Goal: Task Accomplishment & Management: Use online tool/utility

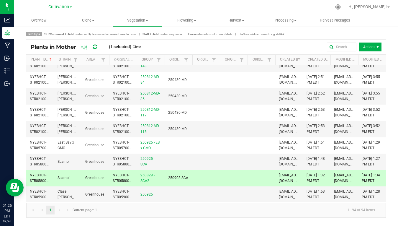
click at [68, 210] on kendo-pager-next-buttons at bounding box center [63, 209] width 17 height 9
click at [147, 20] on span at bounding box center [147, 20] width 2 height 1
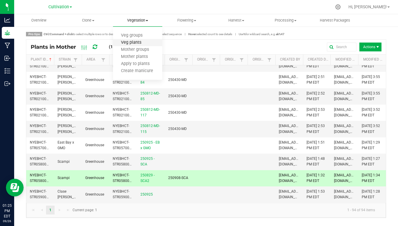
click at [134, 42] on span "Veg plants" at bounding box center [131, 42] width 36 height 5
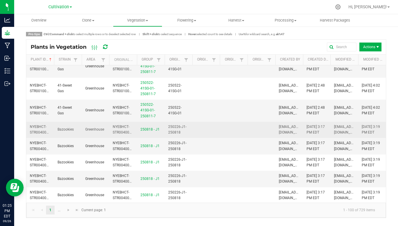
click at [36, 124] on span "NYEBHCT-STR00400000426" at bounding box center [44, 129] width 29 height 10
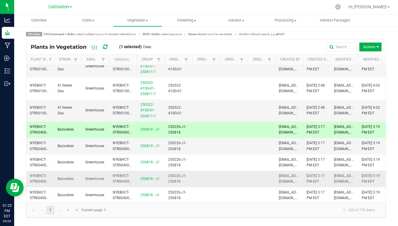
click at [36, 173] on span "NYEBHCT-STR00400000429" at bounding box center [44, 178] width 29 height 10
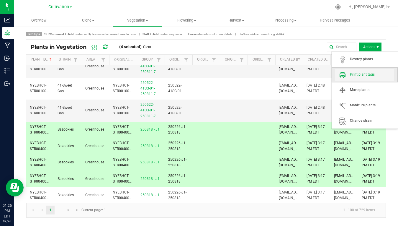
click at [364, 75] on span "Print plant tags" at bounding box center [372, 74] width 44 height 5
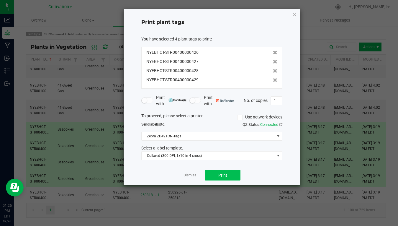
click at [219, 176] on span "Print" at bounding box center [222, 175] width 9 height 5
click at [188, 175] on link "Dismiss" at bounding box center [190, 175] width 13 height 5
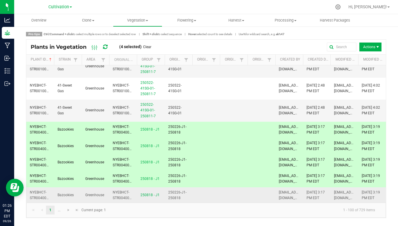
click at [37, 190] on span "NYEBHCT-STR00400000430" at bounding box center [44, 195] width 29 height 10
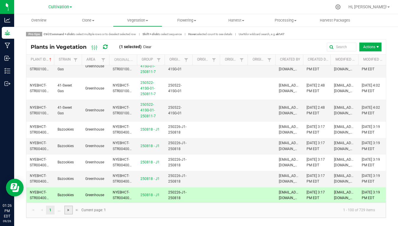
click at [69, 211] on span "Go to the next page" at bounding box center [68, 209] width 5 height 5
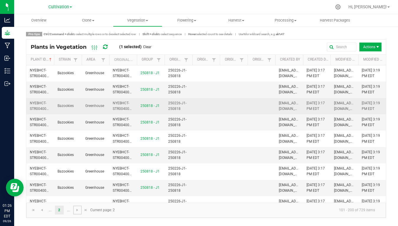
click at [46, 108] on span "NYEBHCT-STR00400000434" at bounding box center [44, 106] width 29 height 10
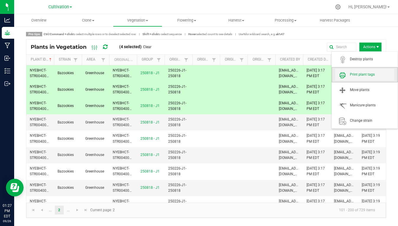
click at [363, 74] on span "Print plant tags" at bounding box center [372, 74] width 44 height 5
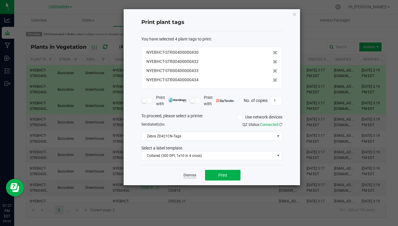
click at [191, 174] on link "Dismiss" at bounding box center [190, 175] width 13 height 5
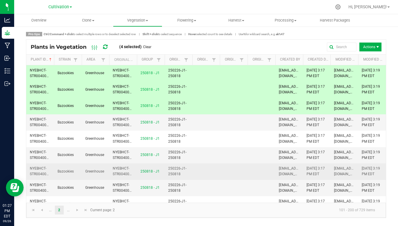
click at [38, 171] on td "NYEBHCT-STR00400000438" at bounding box center [40, 171] width 28 height 16
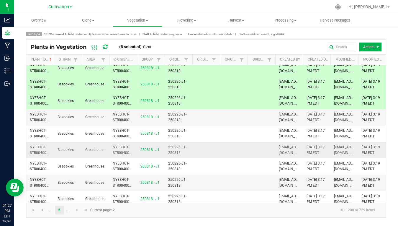
scroll to position [75, 0]
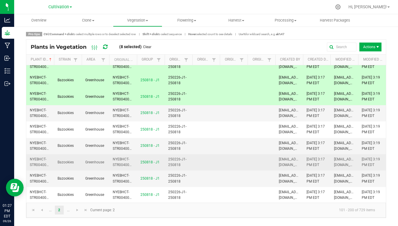
click at [38, 166] on td "NYEBHCT-STR00400000442" at bounding box center [40, 162] width 28 height 16
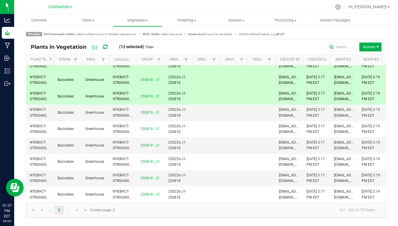
scroll to position [151, 0]
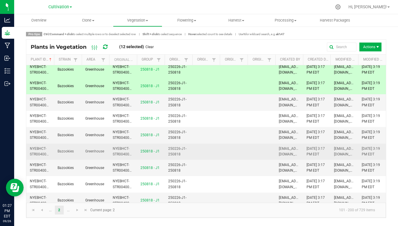
click at [38, 153] on span "NYEBHCT-STR00400000446" at bounding box center [44, 151] width 29 height 10
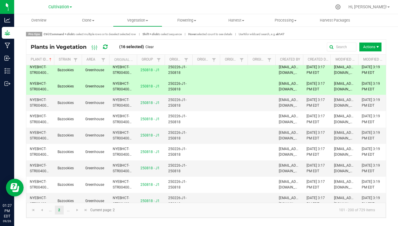
scroll to position [219, 0]
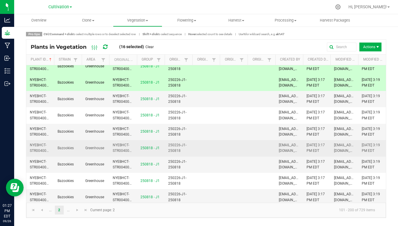
click at [40, 148] on span "NYEBHCT-STR00400000450" at bounding box center [44, 148] width 29 height 10
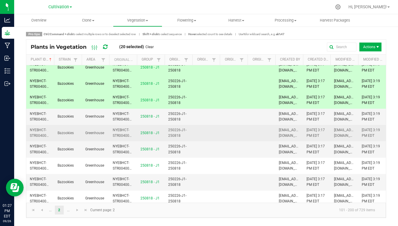
scroll to position [272, 0]
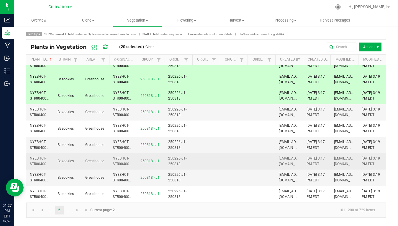
click at [37, 156] on span "NYEBHCT-STR00400000454" at bounding box center [44, 161] width 29 height 10
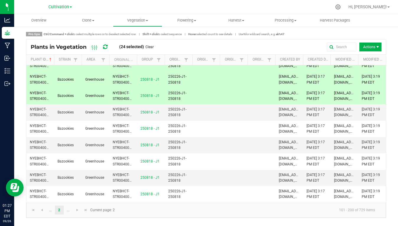
scroll to position [338, 0]
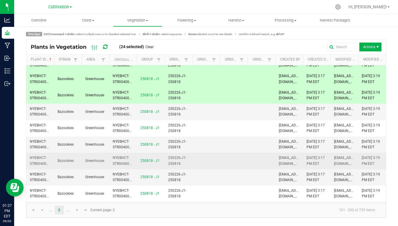
click at [37, 156] on span "NYEBHCT-STR00400000458" at bounding box center [44, 160] width 29 height 10
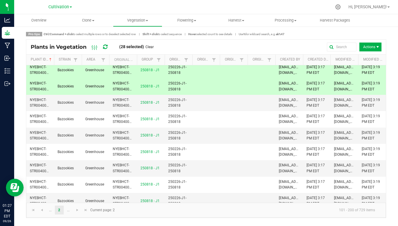
scroll to position [413, 0]
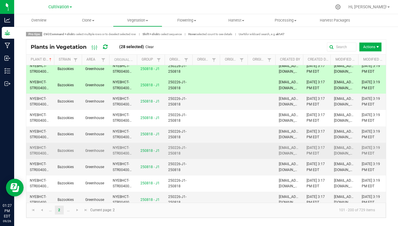
click at [38, 149] on span "NYEBHCT-STR00400000462" at bounding box center [44, 150] width 29 height 10
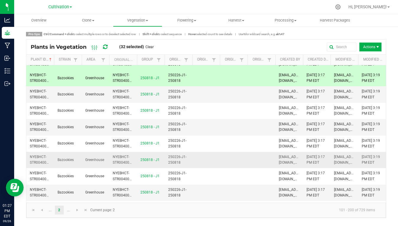
scroll to position [489, 0]
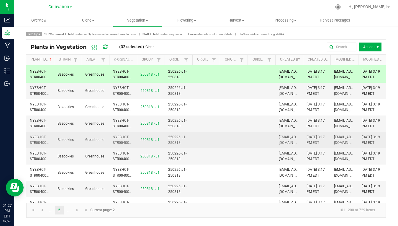
click at [39, 138] on span "NYEBHCT-STR00400000466" at bounding box center [44, 140] width 29 height 10
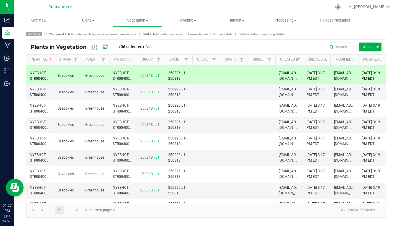
scroll to position [552, 0]
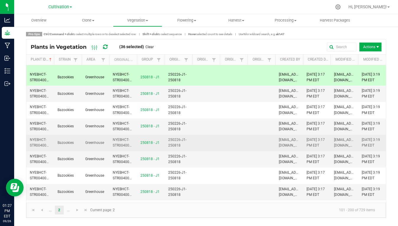
click at [39, 138] on td "NYEBHCT-STR00400000470" at bounding box center [40, 143] width 28 height 16
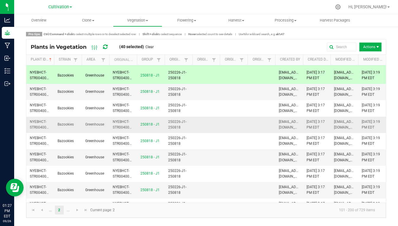
scroll to position [617, 0]
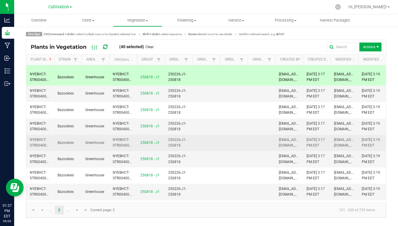
click at [39, 137] on td "NYEBHCT-STR00400000474" at bounding box center [40, 143] width 28 height 16
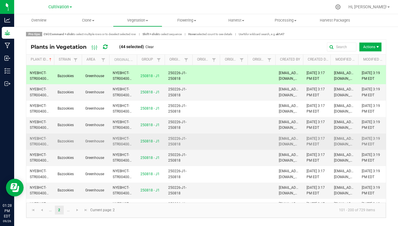
scroll to position [684, 0]
click at [39, 137] on span "NYEBHCT-STR00400000478" at bounding box center [44, 141] width 29 height 10
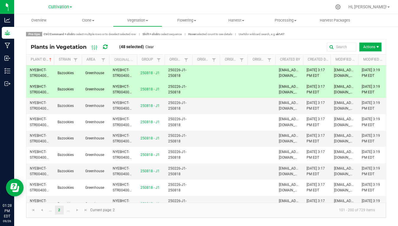
scroll to position [739, 0]
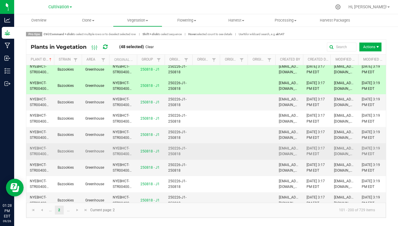
click at [38, 145] on td "NYEBHCT-STR00400000482" at bounding box center [40, 151] width 28 height 16
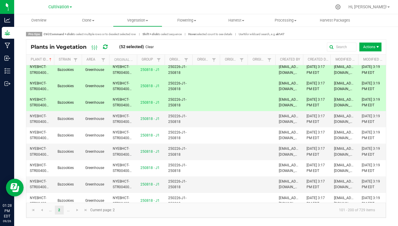
scroll to position [798, 0]
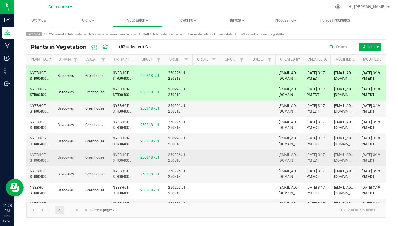
click at [38, 153] on span "NYEBHCT-STR00400000486" at bounding box center [44, 158] width 29 height 10
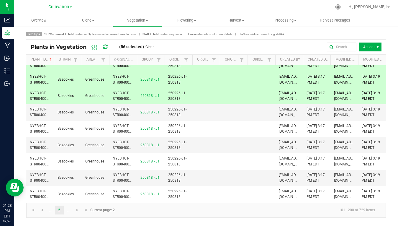
scroll to position [871, 0]
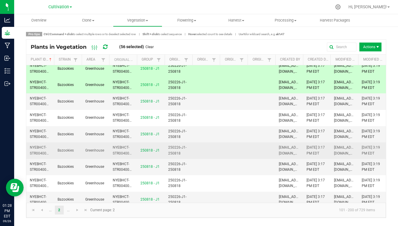
click at [39, 145] on span "NYEBHCT-STR00400000490" at bounding box center [44, 150] width 29 height 10
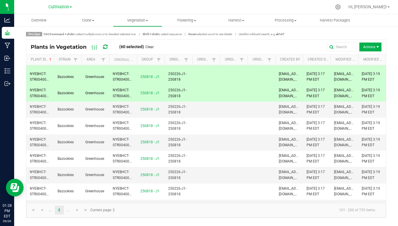
scroll to position [930, 0]
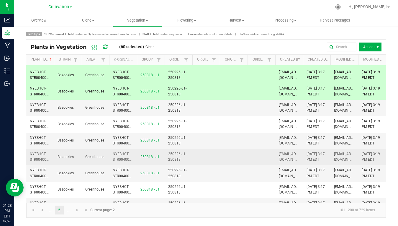
click at [38, 152] on span "NYEBHCT-STR00400000494" at bounding box center [44, 157] width 29 height 10
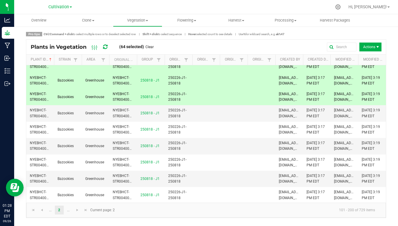
scroll to position [996, 0]
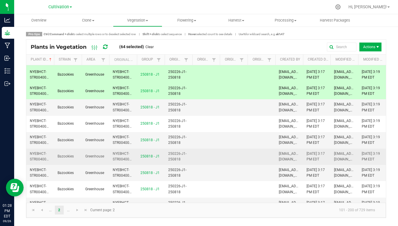
click at [38, 148] on td "NYEBHCT-STR00400000498" at bounding box center [40, 156] width 28 height 16
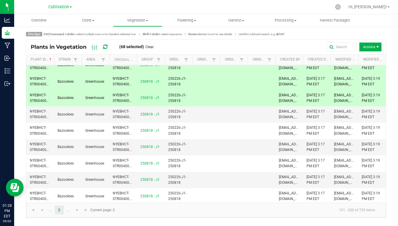
scroll to position [1055, 0]
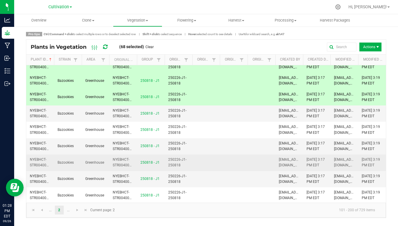
click at [39, 154] on td "NYEBHCT-STR00400000502" at bounding box center [40, 162] width 28 height 16
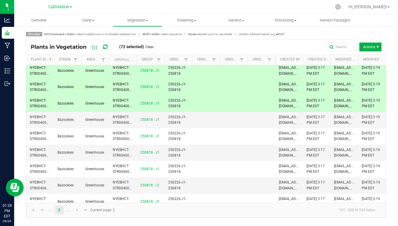
scroll to position [1115, 0]
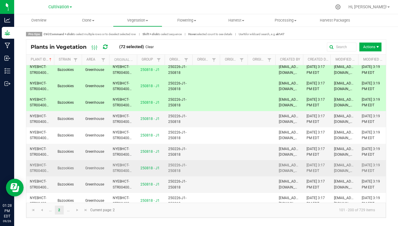
click at [39, 163] on span "NYEBHCT-STR00400000506" at bounding box center [44, 168] width 29 height 10
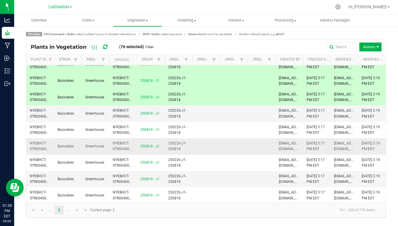
scroll to position [1187, 0]
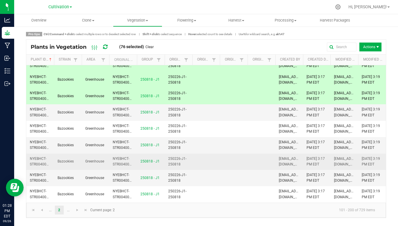
click at [39, 156] on span "NYEBHCT-STR00400000510" at bounding box center [44, 161] width 29 height 10
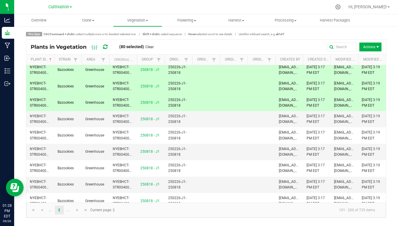
scroll to position [1247, 0]
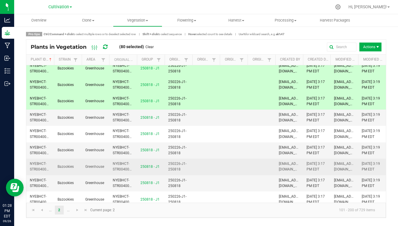
click at [38, 161] on span "NYEBHCT-STR00400000514" at bounding box center [44, 166] width 29 height 10
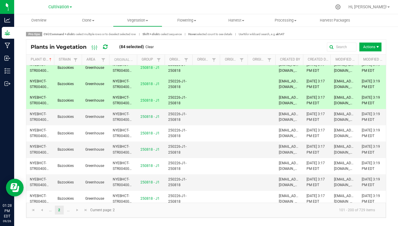
scroll to position [1314, 0]
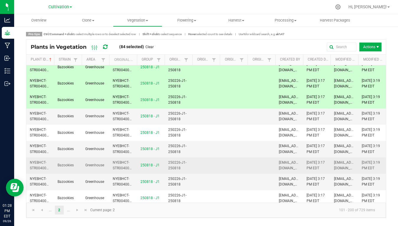
click at [38, 160] on span "NYEBHCT-STR00400000518" at bounding box center [44, 165] width 29 height 10
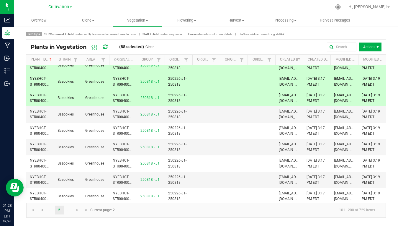
scroll to position [1380, 0]
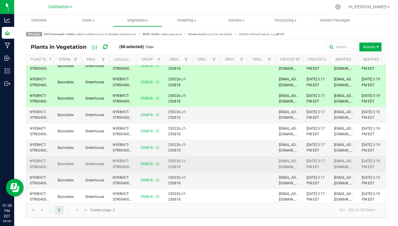
click at [38, 159] on span "NYEBHCT-STR00400000522" at bounding box center [44, 164] width 29 height 10
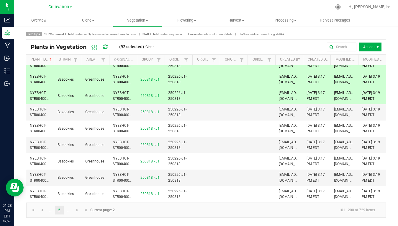
scroll to position [1444, 0]
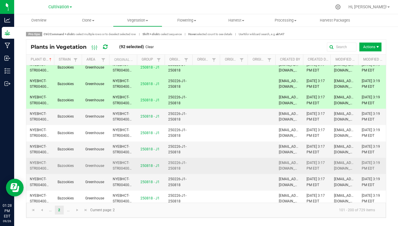
click at [39, 160] on span "NYEBHCT-STR00400000526" at bounding box center [44, 165] width 29 height 10
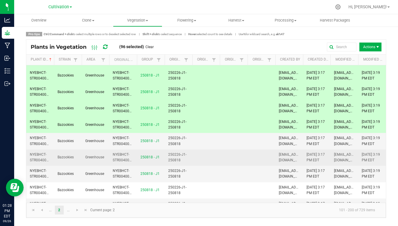
scroll to position [0, 0]
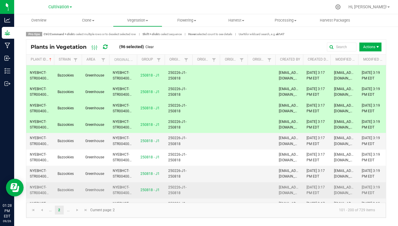
click at [38, 185] on span "NYEBHCT-STR00400000530" at bounding box center [44, 190] width 29 height 10
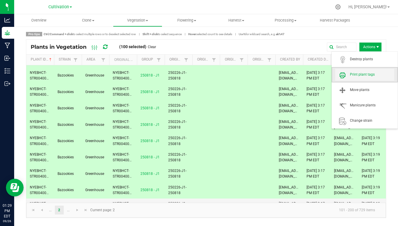
click at [359, 74] on span "Print plant tags" at bounding box center [372, 74] width 44 height 5
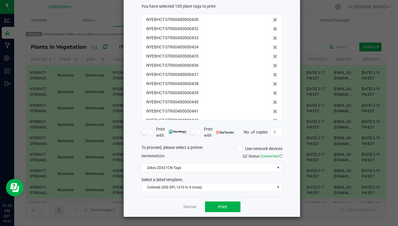
scroll to position [32, 0]
click at [218, 207] on button "Print" at bounding box center [222, 206] width 35 height 11
click at [187, 206] on link "Dismiss" at bounding box center [190, 206] width 13 height 5
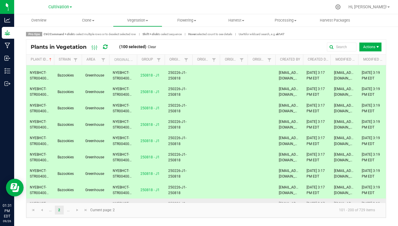
click at [43, 201] on span "NYEBHCT-STR00400000531" at bounding box center [44, 206] width 29 height 10
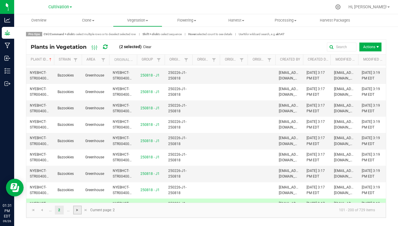
click at [77, 210] on span "Go to the next page" at bounding box center [77, 209] width 5 height 5
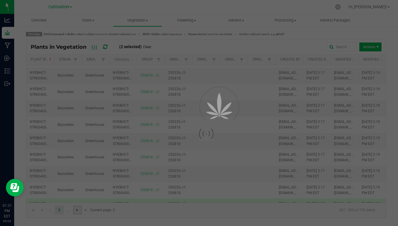
scroll to position [0, 0]
click at [39, 105] on div at bounding box center [199, 113] width 398 height 226
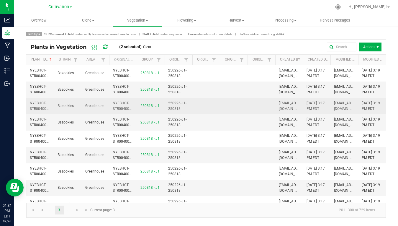
click at [39, 105] on td "NYEBHCT-STR00400000534" at bounding box center [40, 106] width 28 height 16
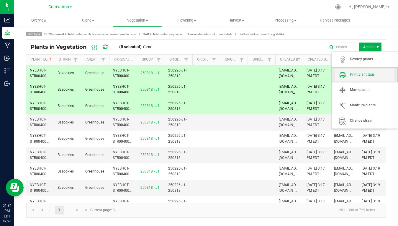
click at [362, 74] on span "Print plant tags" at bounding box center [372, 74] width 44 height 5
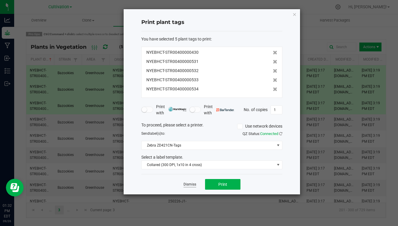
click at [189, 183] on link "Dismiss" at bounding box center [190, 184] width 13 height 5
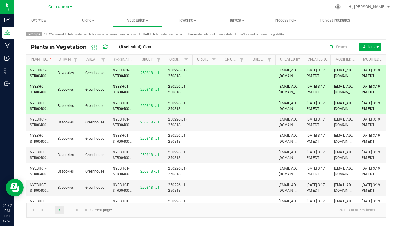
click at [38, 92] on span "NYEBHCT-STR00400000533" at bounding box center [44, 89] width 29 height 10
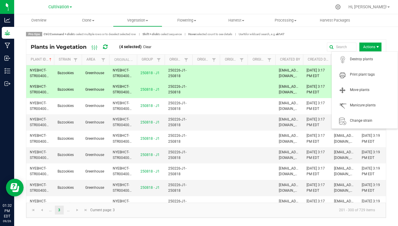
click at [371, 45] on span "Actions" at bounding box center [370, 46] width 22 height 9
click at [361, 74] on span "Print plant tags" at bounding box center [372, 74] width 44 height 5
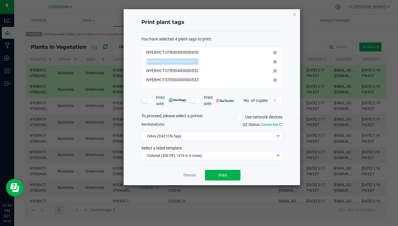
drag, startPoint x: 275, startPoint y: 51, endPoint x: 243, endPoint y: 61, distance: 33.8
click at [243, 61] on div "NYEBHCT-STR00400000430 NYEBHCT-STR00400000531 NYEBHCT-STR00400000532 NYEBHCT-ST…" at bounding box center [211, 68] width 141 height 42
click at [188, 175] on link "Dismiss" at bounding box center [190, 175] width 13 height 5
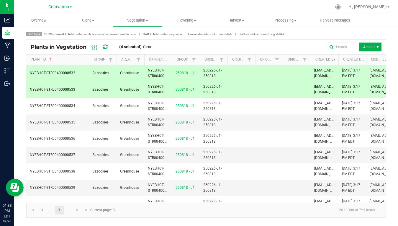
click at [88, 56] on span at bounding box center [88, 106] width 2 height 103
click at [42, 209] on span "Go to the previous page" at bounding box center [42, 209] width 5 height 5
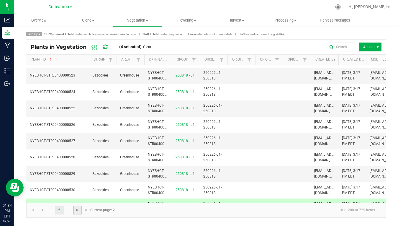
click at [79, 210] on span "Go to the next page" at bounding box center [77, 209] width 5 height 5
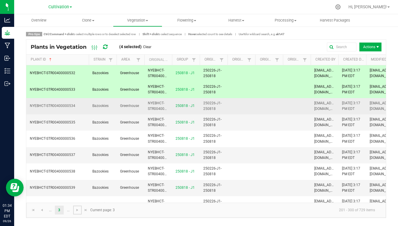
click at [62, 106] on span "NYEBHCT-STR00400000534" at bounding box center [52, 106] width 45 height 4
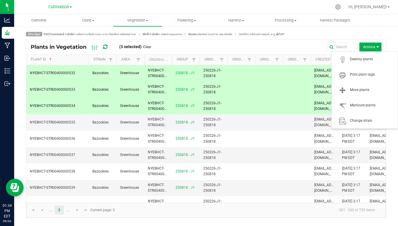
click at [368, 47] on span "Actions" at bounding box center [370, 46] width 22 height 9
click at [359, 73] on span "Print plant tags" at bounding box center [372, 74] width 44 height 5
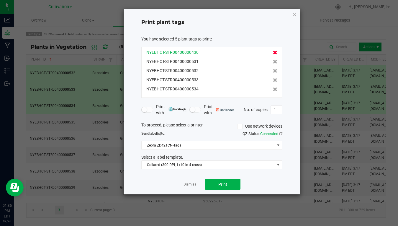
click at [274, 53] on icon at bounding box center [275, 52] width 4 height 4
